Goal: Task Accomplishment & Management: Complete application form

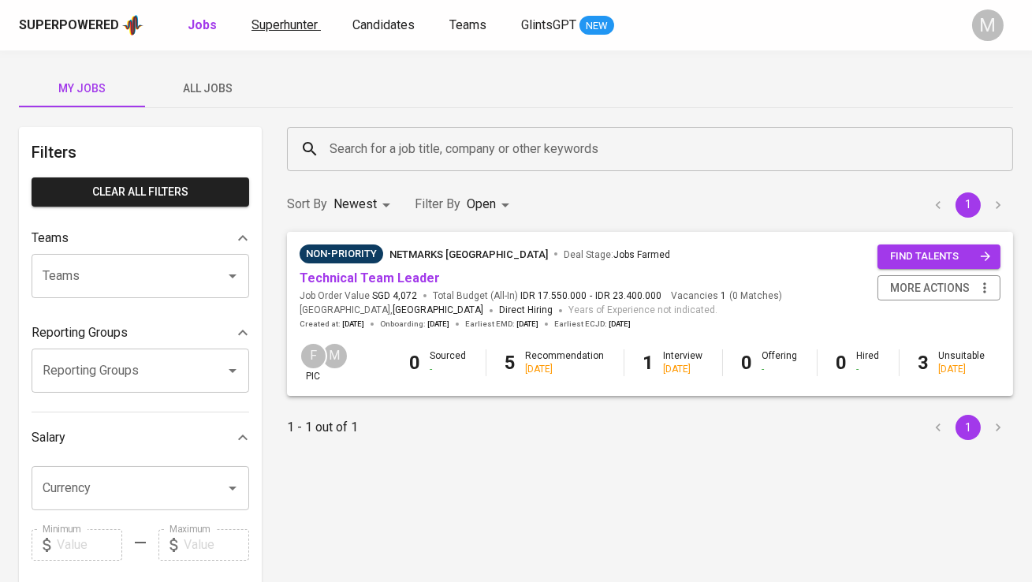
click at [285, 22] on span "Superhunter" at bounding box center [284, 24] width 66 height 15
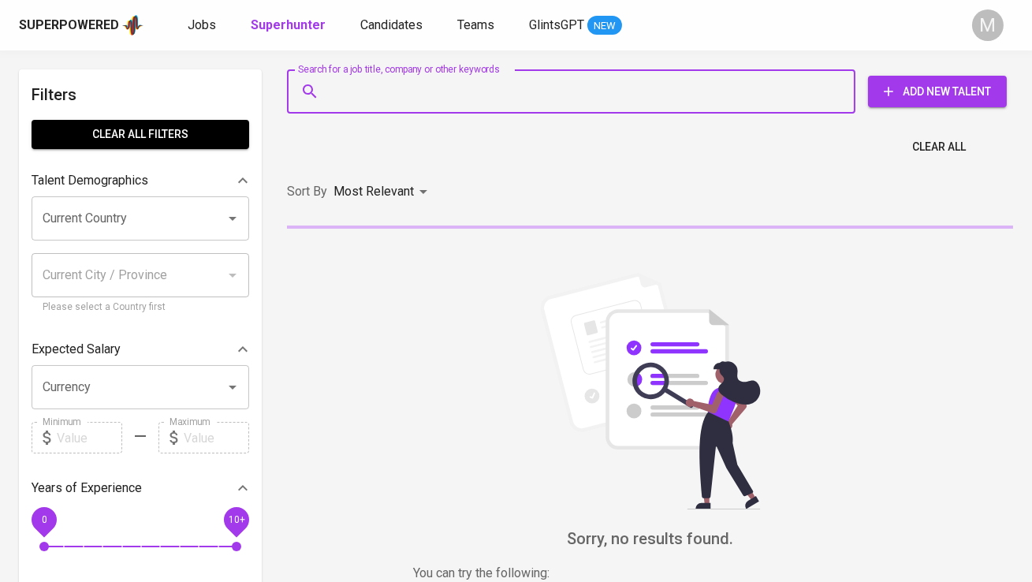
click at [373, 93] on input "Search for a job title, company or other keywords" at bounding box center [575, 91] width 499 height 30
paste input "| [EMAIL_ADDRESS][DOMAIN_NAME]"
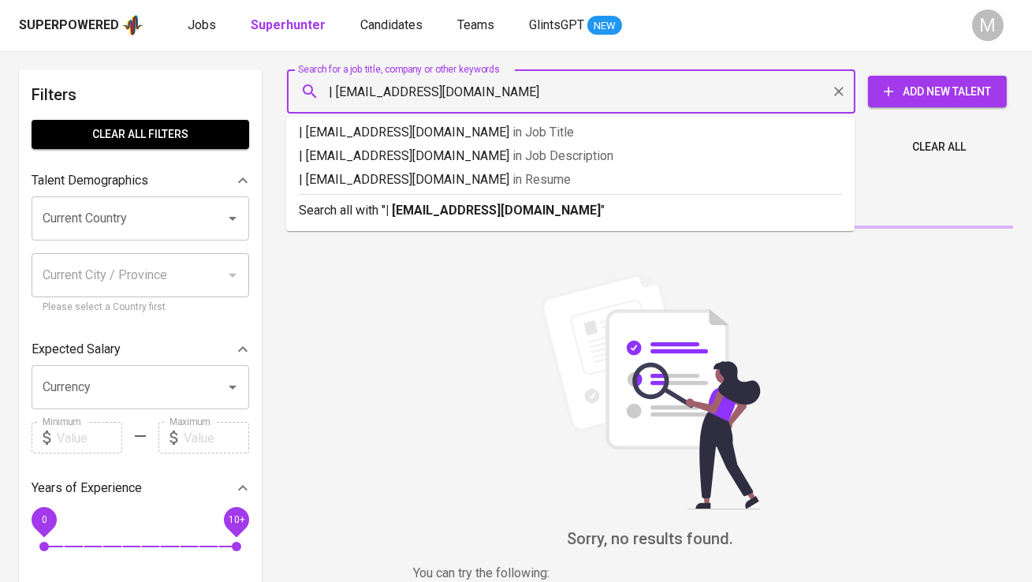
click at [337, 86] on input "| [EMAIL_ADDRESS][DOMAIN_NAME]" at bounding box center [575, 91] width 499 height 30
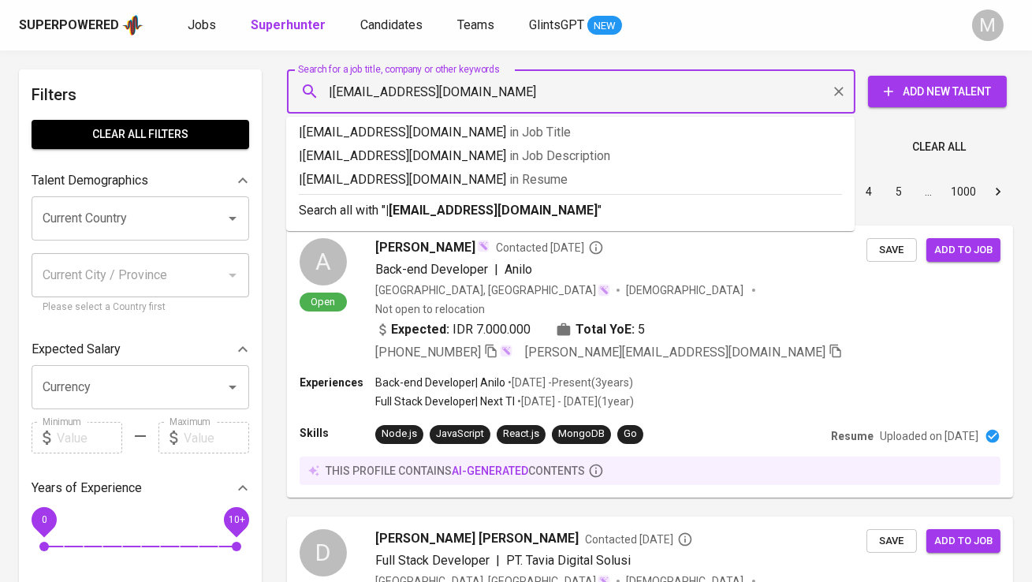
type input "[EMAIL_ADDRESS][DOMAIN_NAME]"
click at [433, 218] on p "Search all with " [EMAIL_ADDRESS][DOMAIN_NAME] "" at bounding box center [570, 210] width 543 height 19
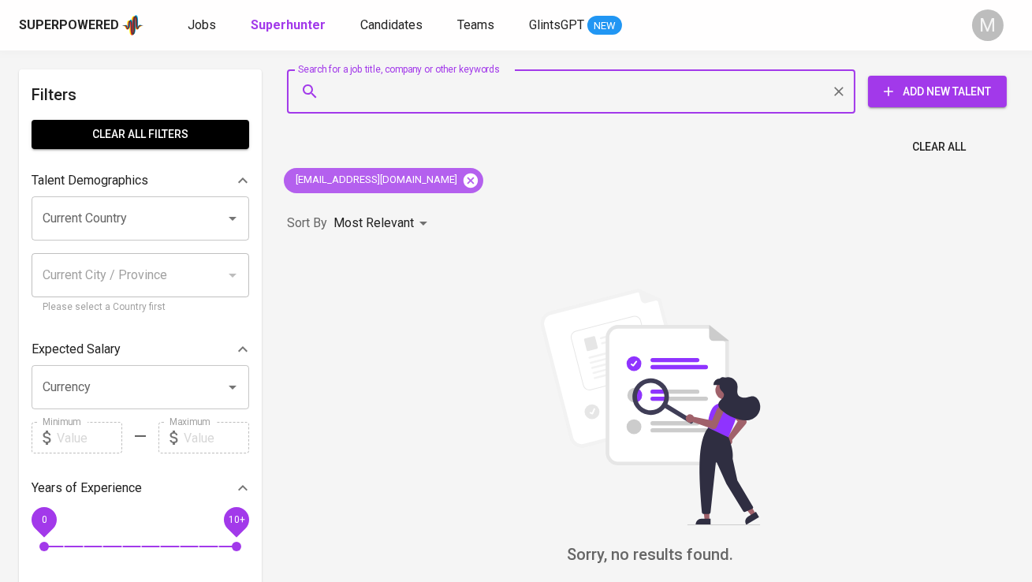
click at [462, 178] on icon at bounding box center [470, 180] width 17 height 17
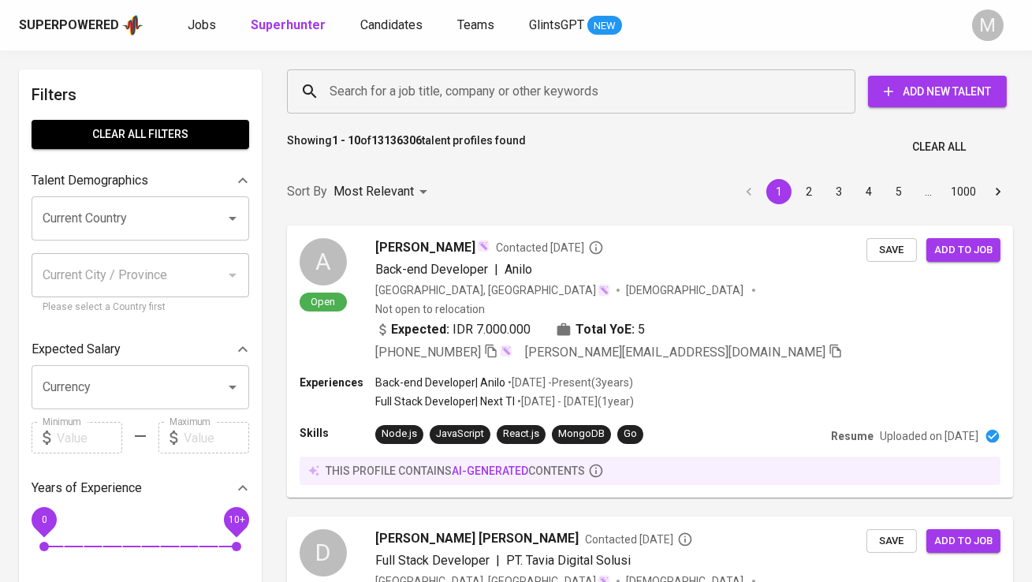
click at [901, 84] on span "Add New Talent" at bounding box center [936, 92] width 113 height 20
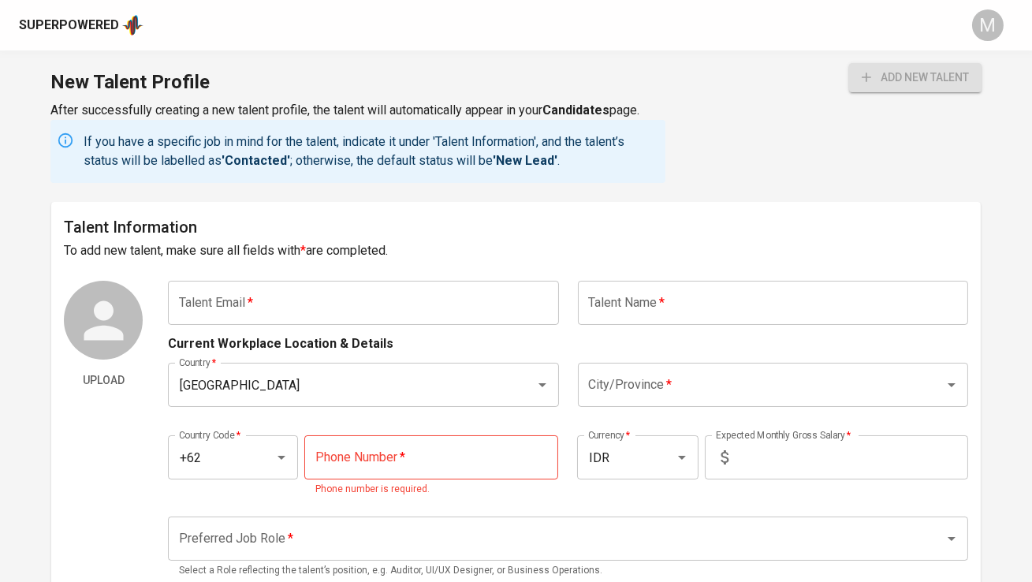
click at [277, 304] on input "text" at bounding box center [363, 303] width 390 height 44
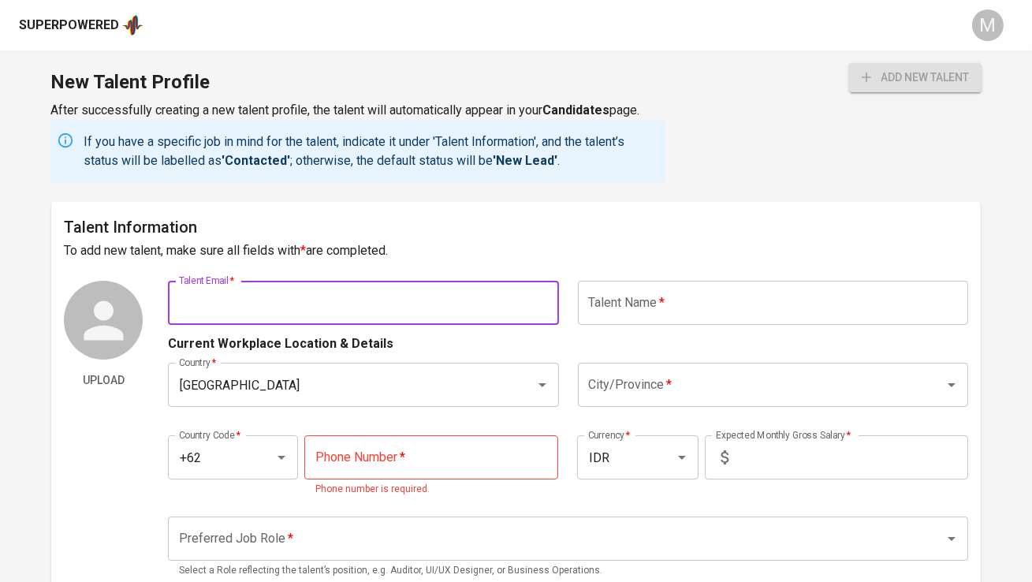
paste input "| [EMAIL_ADDRESS][DOMAIN_NAME]"
click at [188, 303] on input "| [EMAIL_ADDRESS][DOMAIN_NAME]" at bounding box center [363, 303] width 390 height 44
type input "[EMAIL_ADDRESS][DOMAIN_NAME]"
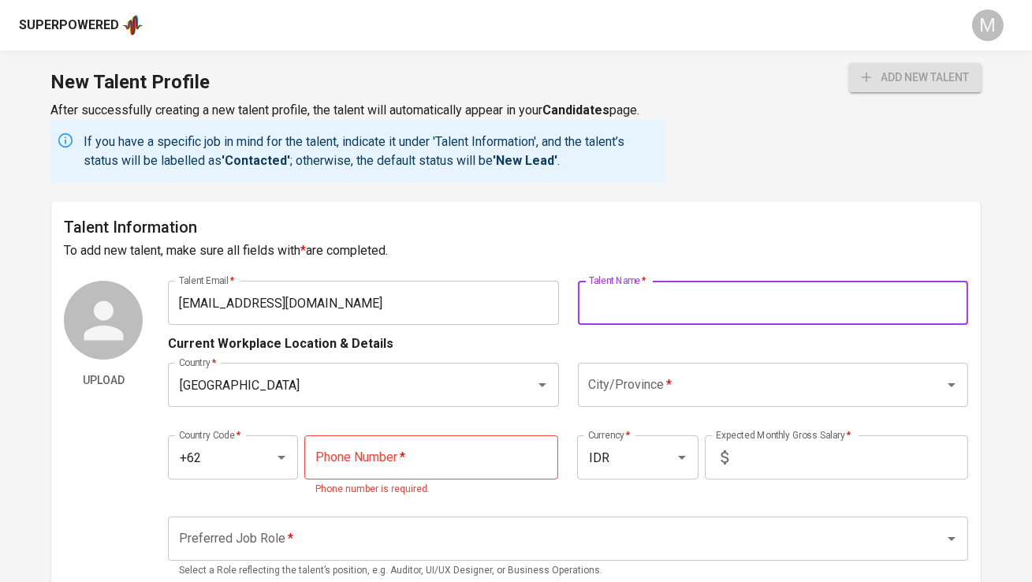
click at [601, 282] on input "text" at bounding box center [773, 303] width 390 height 44
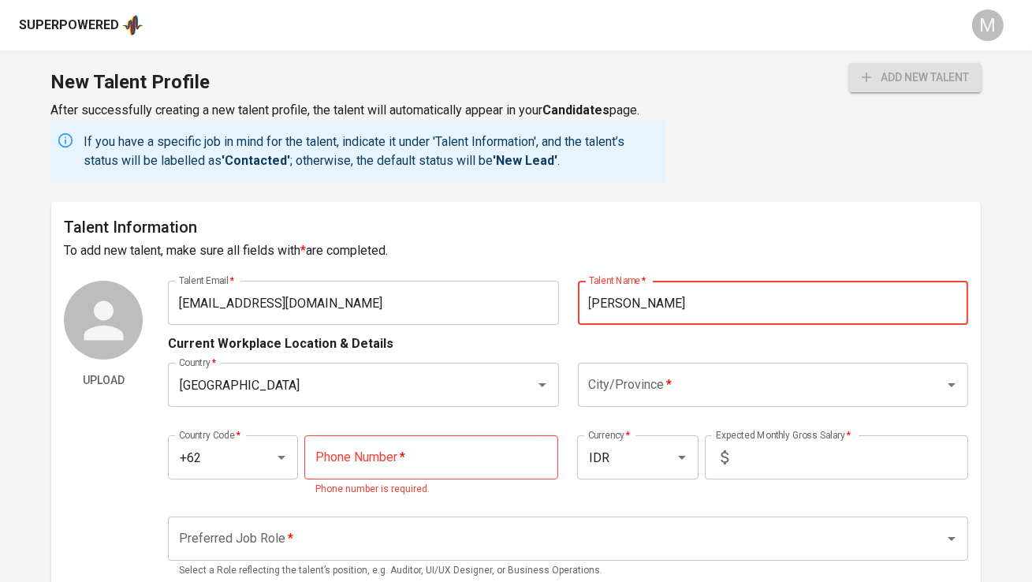
type input "[PERSON_NAME]"
click at [622, 389] on input "City/Province   *" at bounding box center [751, 385] width 332 height 30
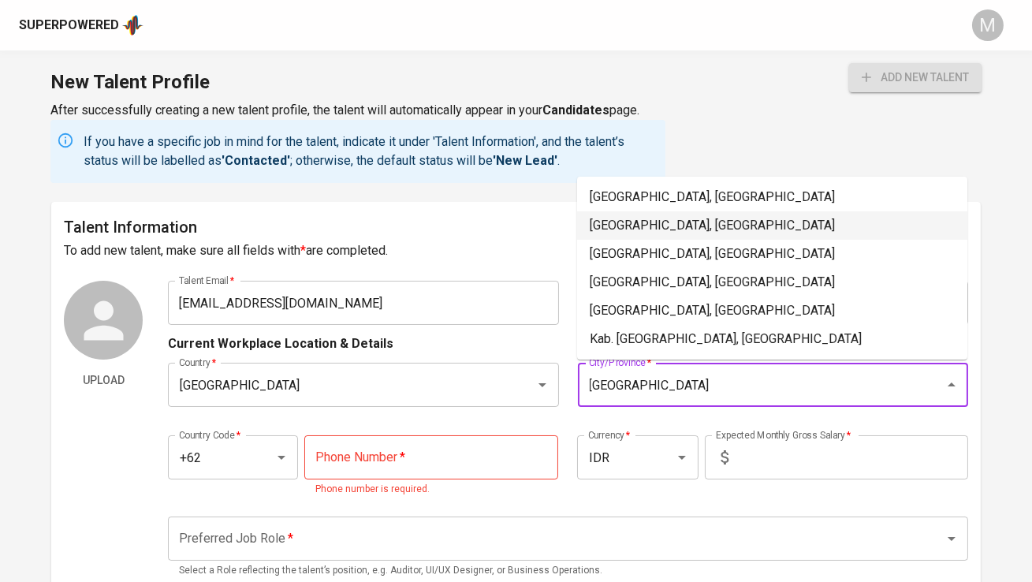
click at [660, 229] on li "[GEOGRAPHIC_DATA], [GEOGRAPHIC_DATA]" at bounding box center [772, 225] width 390 height 28
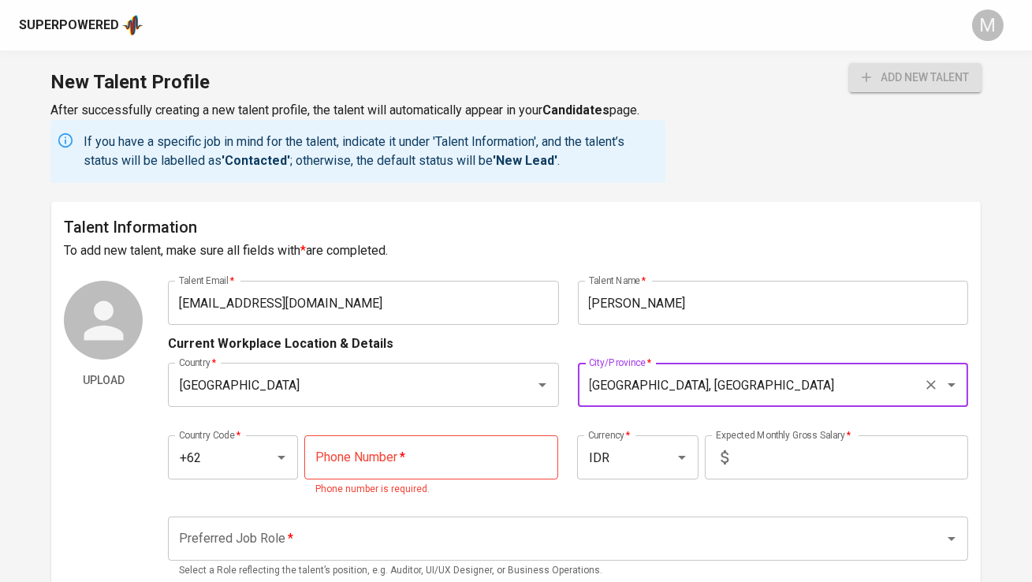
type input "[GEOGRAPHIC_DATA], [GEOGRAPHIC_DATA]"
click at [433, 465] on input "tel" at bounding box center [431, 457] width 254 height 44
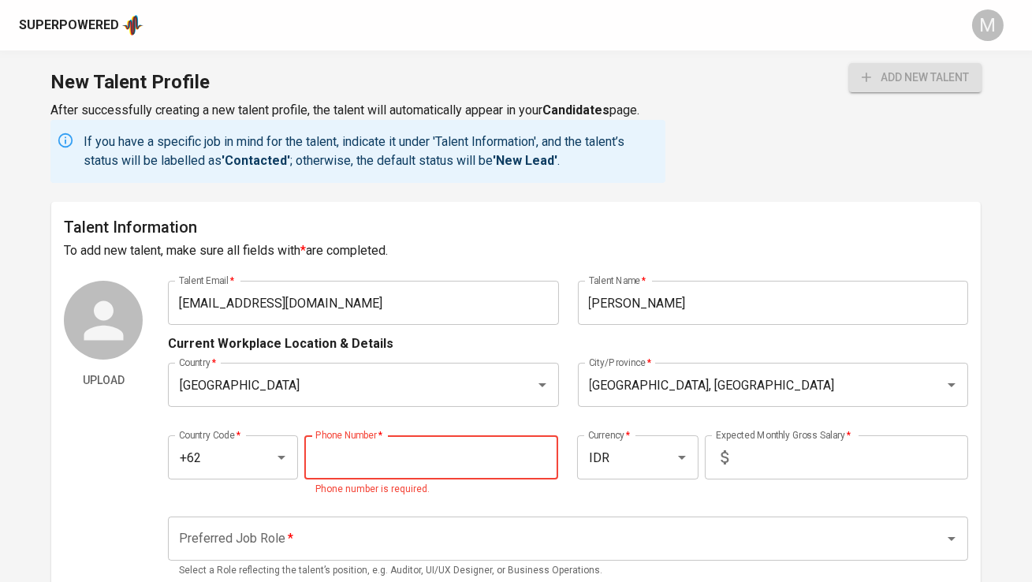
paste input "[PHONE_NUMBER]"
type input "[PHONE_NUMBER]"
click at [748, 457] on input "text" at bounding box center [851, 457] width 233 height 44
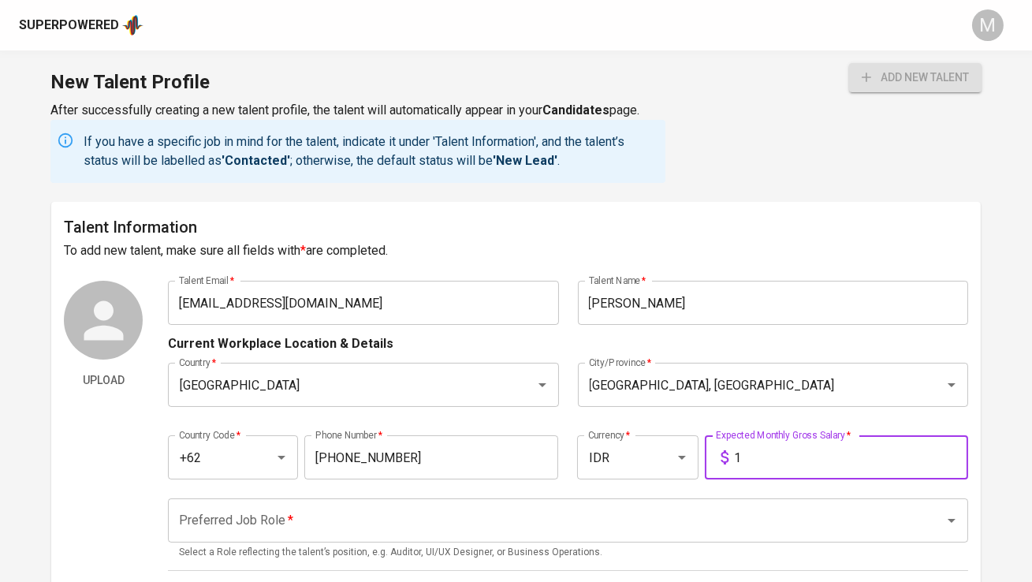
type input "1"
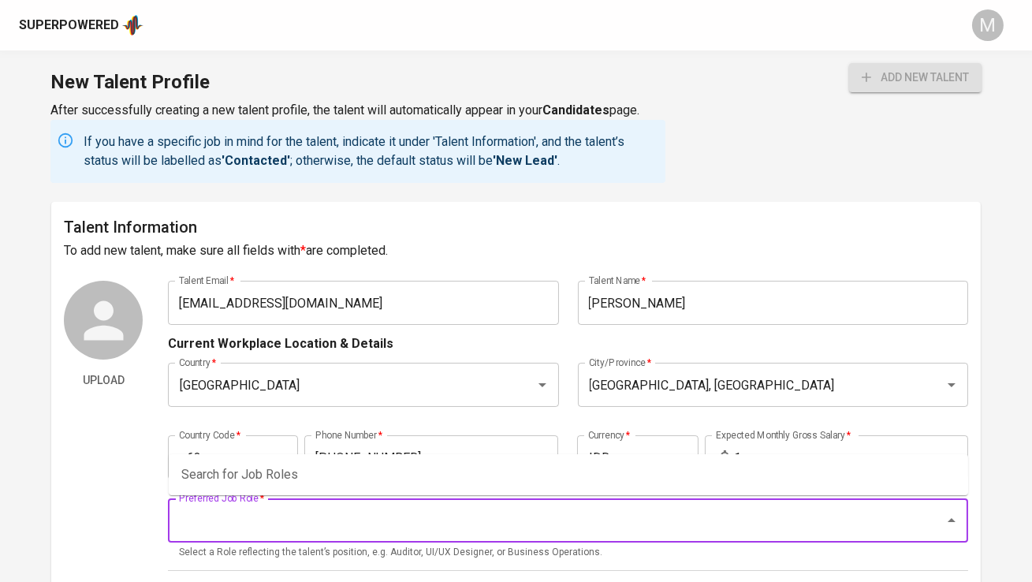
click at [644, 509] on input "Preferred Job Role   *" at bounding box center [545, 520] width 741 height 30
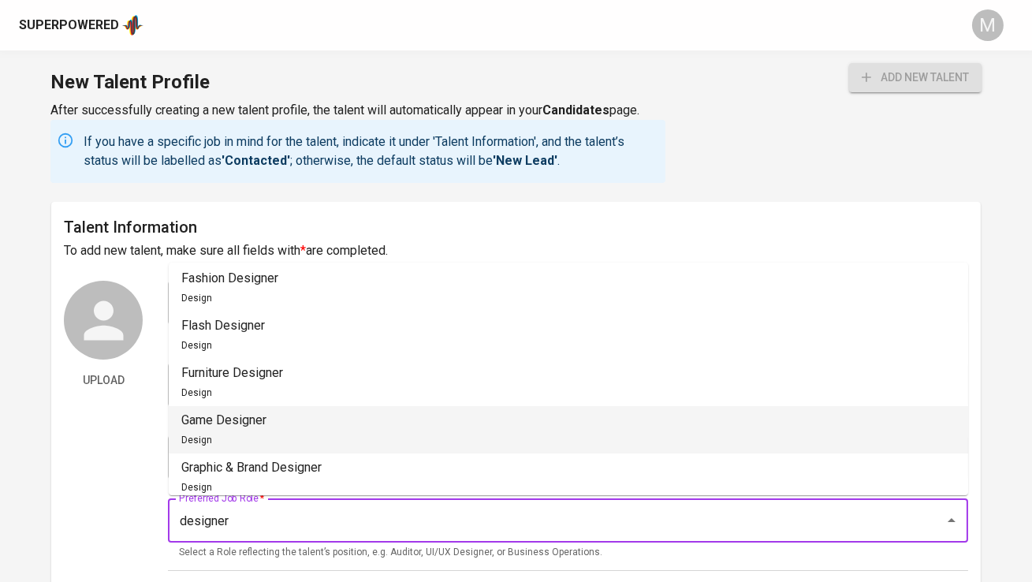
scroll to position [428, 0]
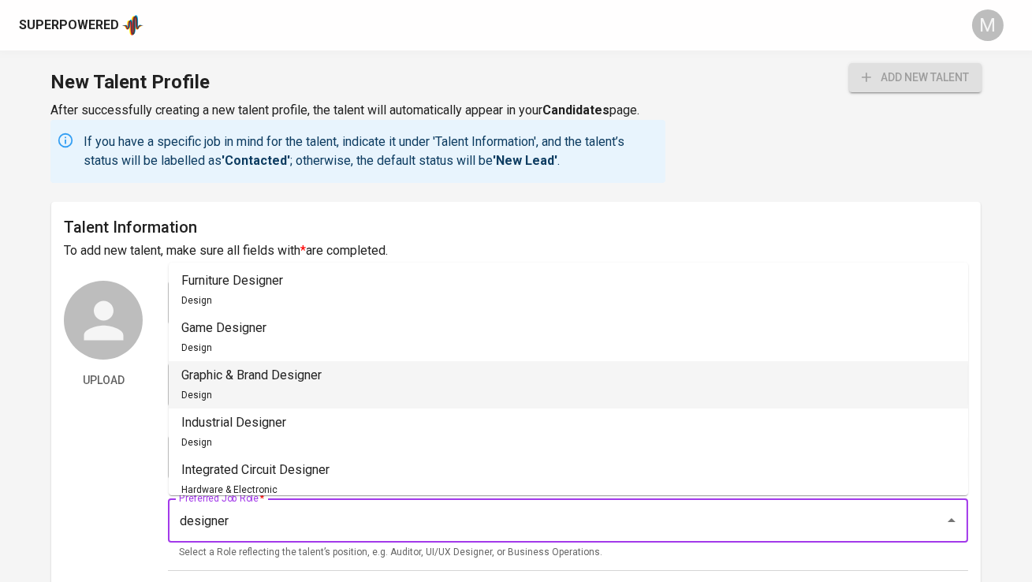
click at [510, 375] on li "Graphic & Brand Designer Design" at bounding box center [568, 384] width 799 height 47
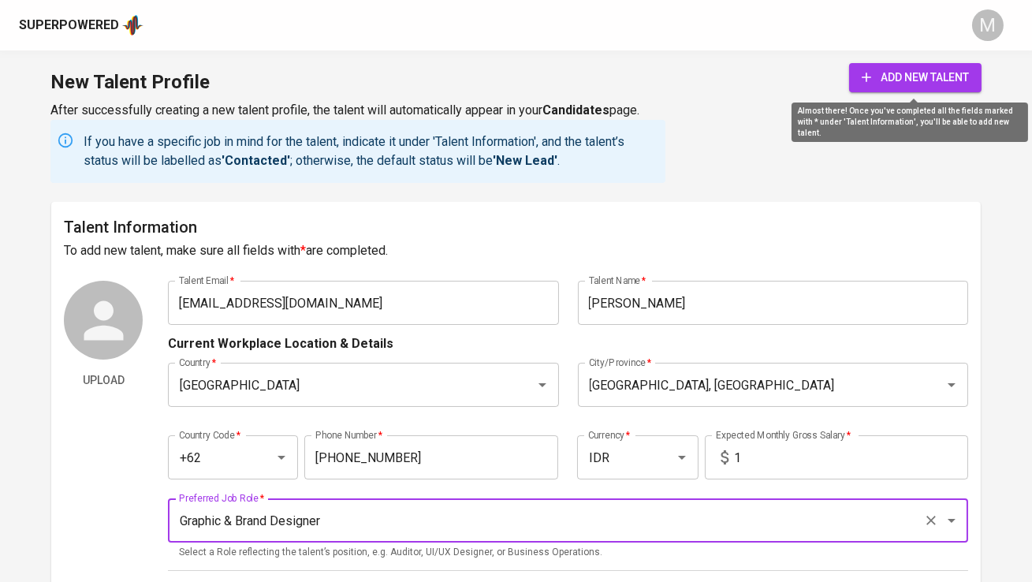
type input "Graphic & Brand Designer"
click at [898, 83] on span "add new talent" at bounding box center [914, 78] width 107 height 20
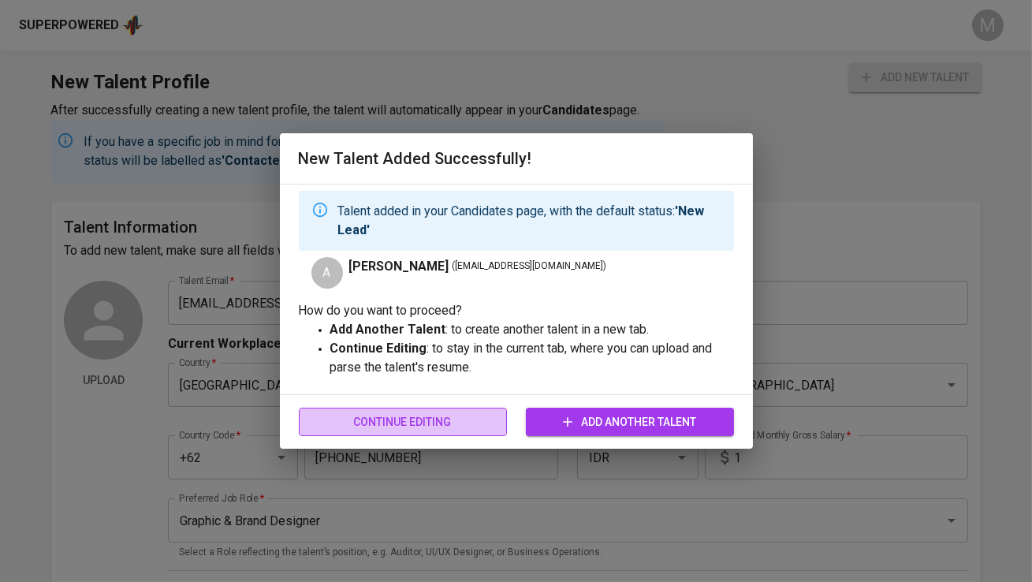
click at [464, 420] on span "Continue Editing" at bounding box center [402, 422] width 183 height 20
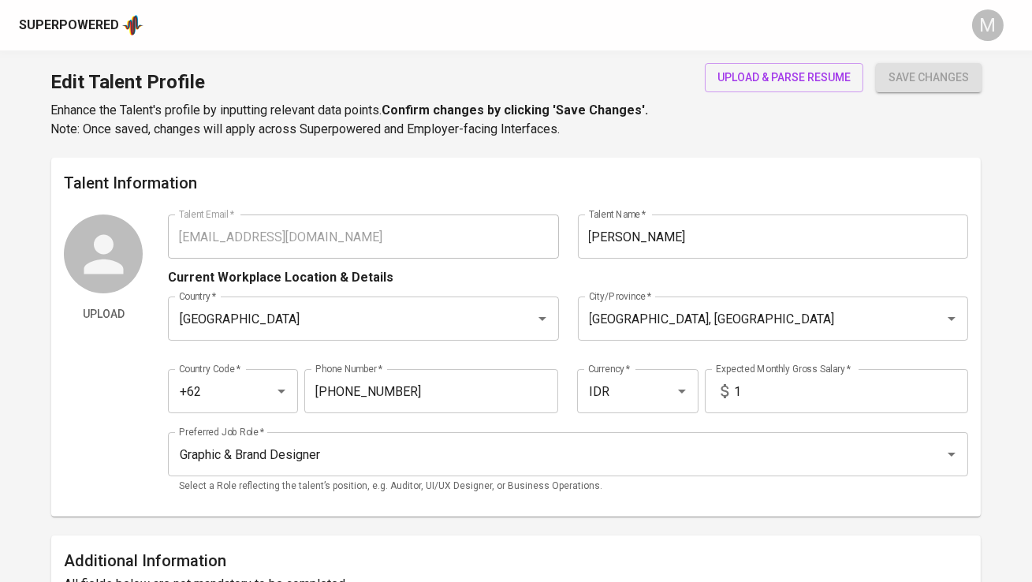
click at [99, 23] on div "Superpowered" at bounding box center [69, 26] width 100 height 18
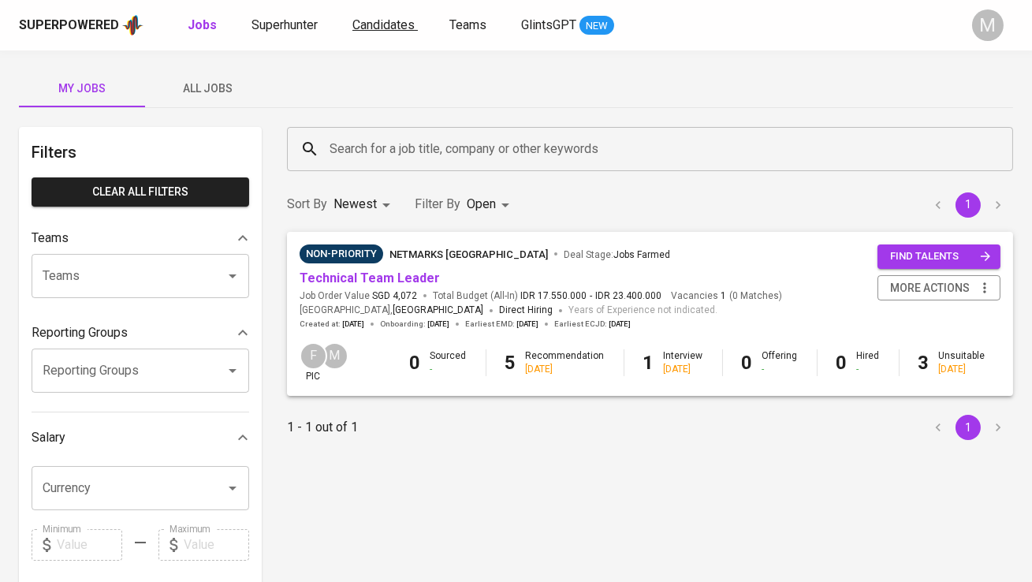
click at [409, 30] on span "Candidates" at bounding box center [383, 24] width 62 height 15
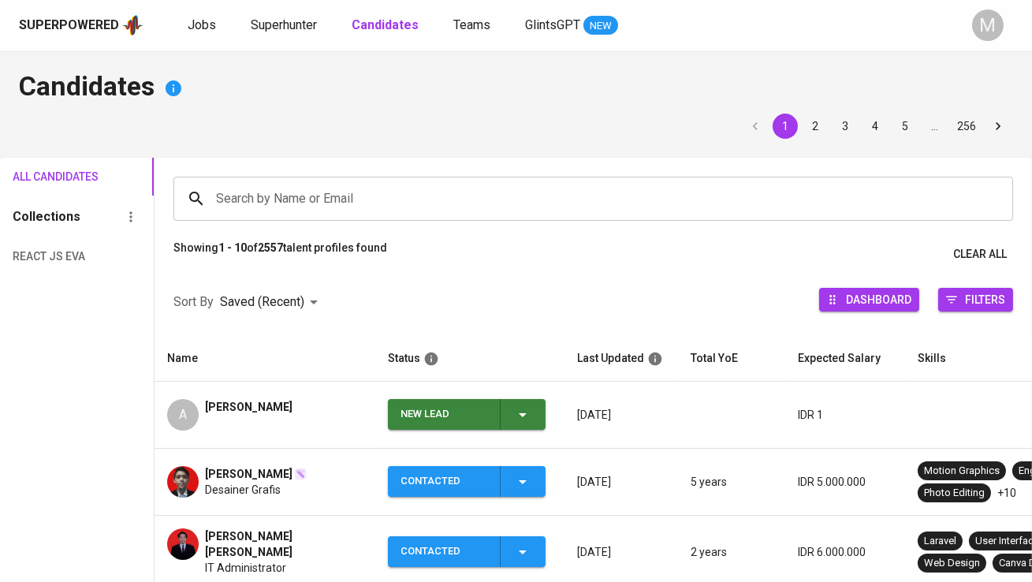
click at [452, 407] on div "New Lead" at bounding box center [443, 414] width 87 height 31
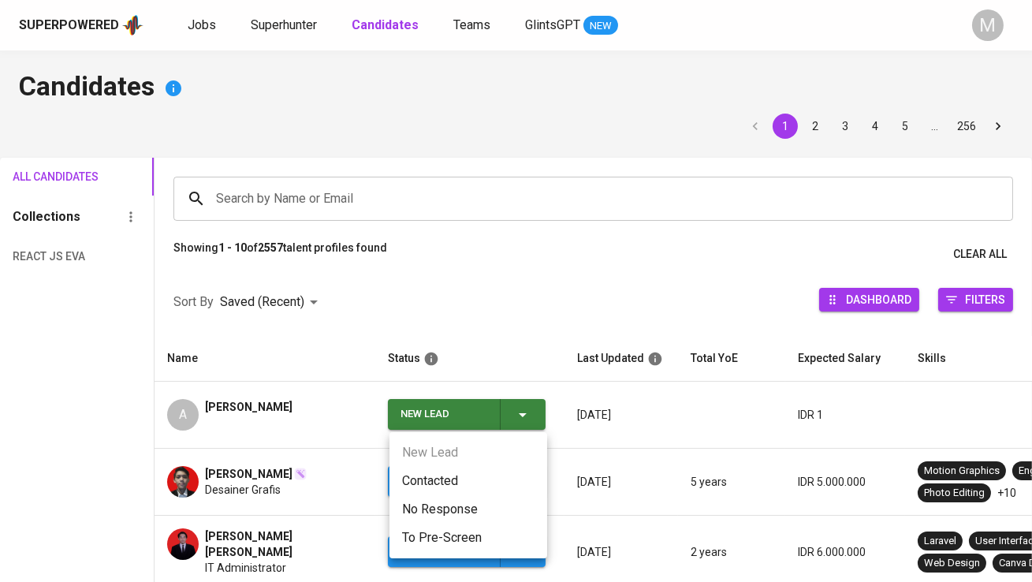
click at [456, 471] on li "Contacted" at bounding box center [468, 481] width 158 height 28
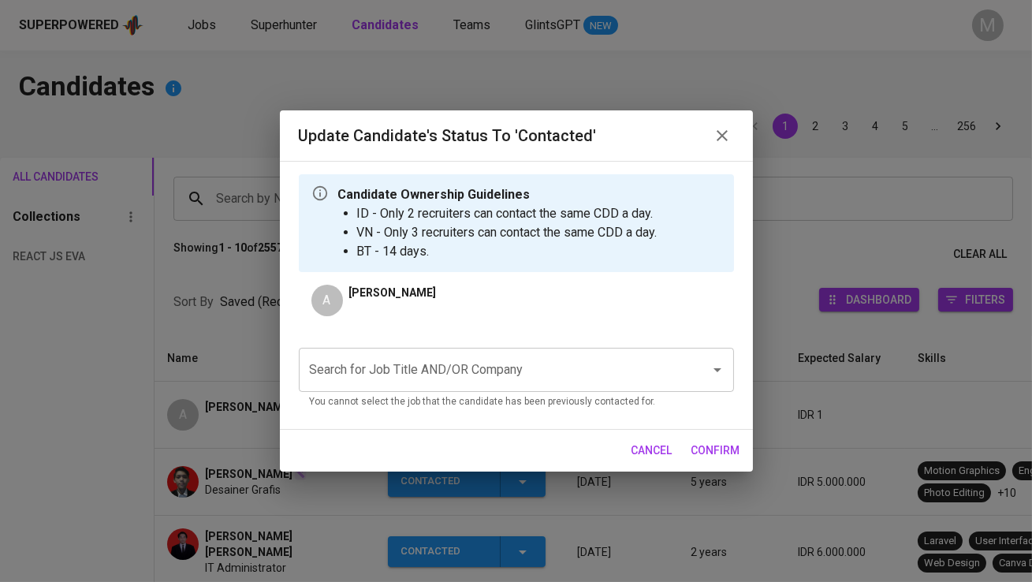
click at [445, 355] on input "Search for Job Title AND/OR Company" at bounding box center [494, 370] width 377 height 30
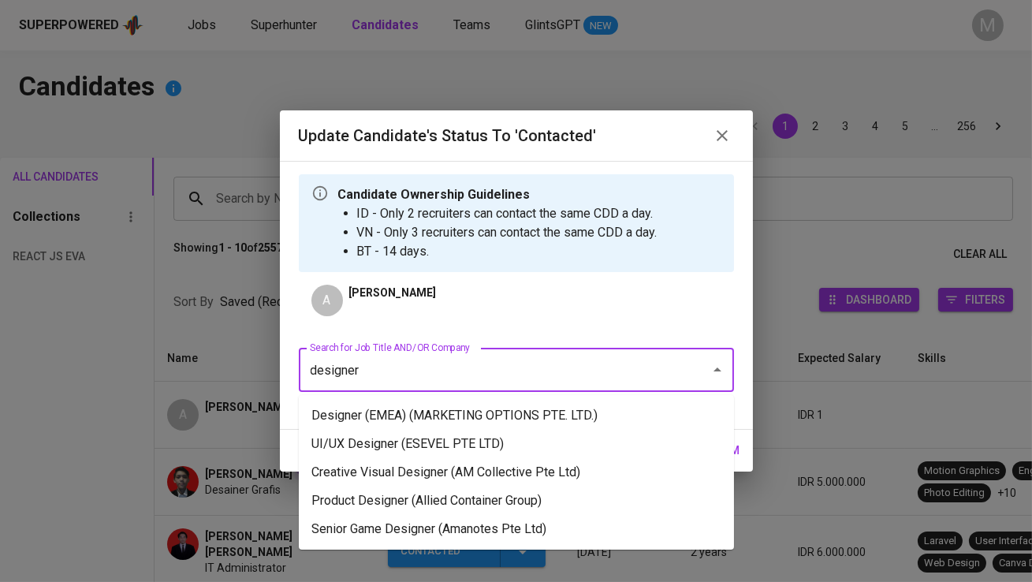
click at [497, 399] on ul "Designer (EMEA) (MARKETING OPTIONS PTE. LTD.) UI/UX Designer (ESEVEL PTE LTD) C…" at bounding box center [516, 472] width 435 height 154
click at [497, 414] on li "Designer (EMEA) (MARKETING OPTIONS PTE. LTD.)" at bounding box center [516, 415] width 435 height 28
type input "designer"
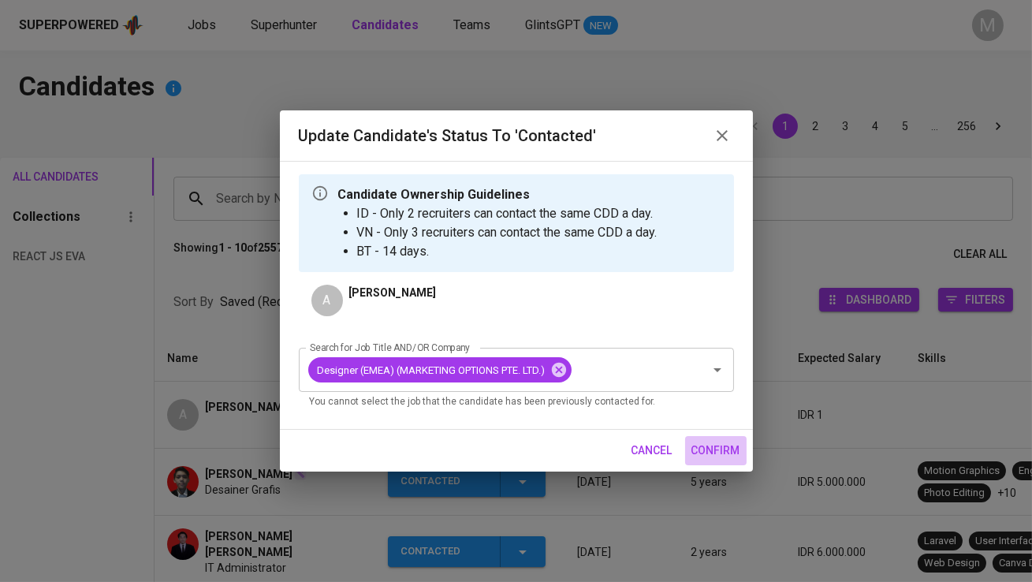
click at [702, 452] on span "confirm" at bounding box center [715, 451] width 49 height 20
